Goal: Book appointment/travel/reservation

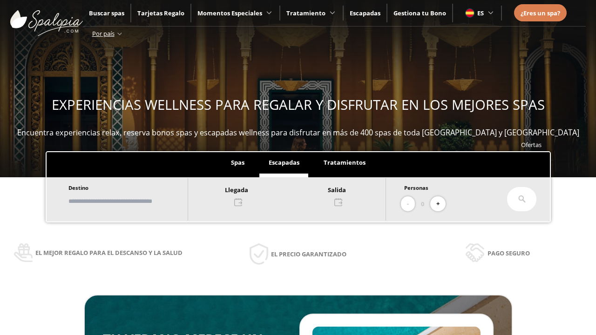
click at [131, 201] on input "text" at bounding box center [124, 201] width 116 height 16
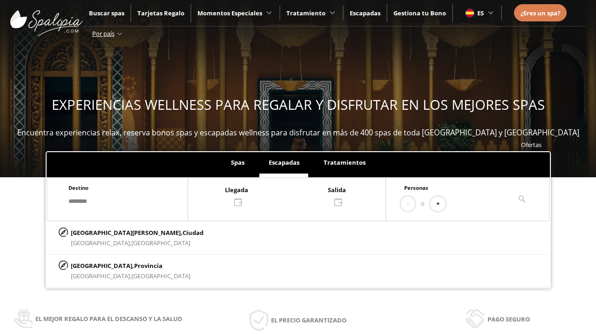
click at [296, 195] on div at bounding box center [286, 195] width 197 height 22
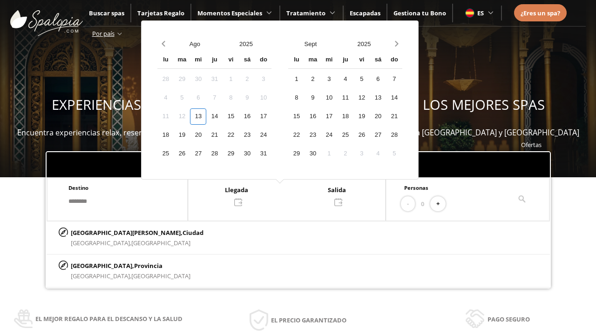
click at [239, 116] on div "15" at bounding box center [230, 116] width 16 height 16
click at [255, 116] on div "16" at bounding box center [247, 116] width 16 height 16
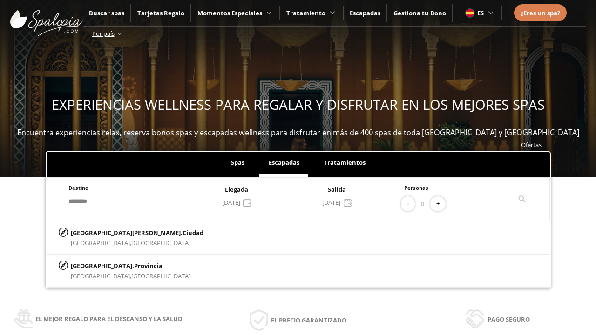
click at [441, 204] on button "+" at bounding box center [437, 203] width 15 height 15
click at [117, 232] on p "[GEOGRAPHIC_DATA][PERSON_NAME], [GEOGRAPHIC_DATA]" at bounding box center [137, 233] width 133 height 10
type input "**********"
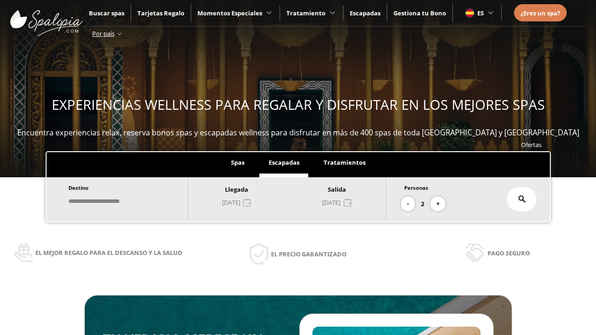
click at [522, 199] on icon at bounding box center [521, 198] width 7 height 7
